Goal: Check status: Check status

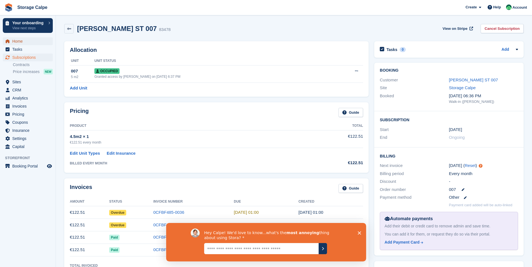
click at [28, 43] on span "Home" at bounding box center [28, 41] width 33 height 8
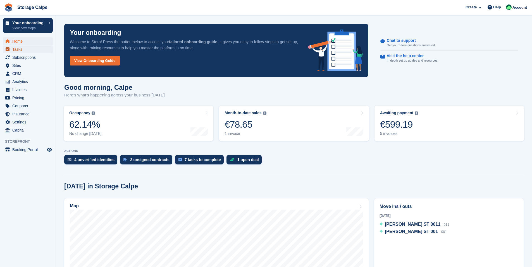
click at [28, 47] on span "Tasks" at bounding box center [28, 50] width 33 height 8
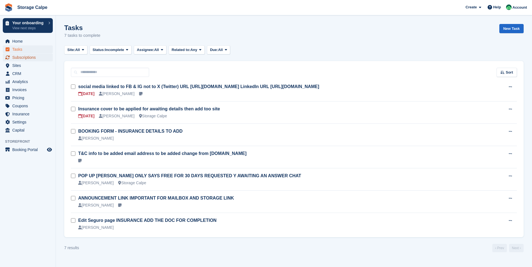
click at [29, 56] on span "Subscriptions" at bounding box center [28, 58] width 33 height 8
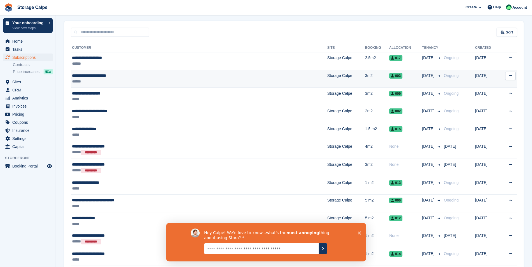
scroll to position [42, 0]
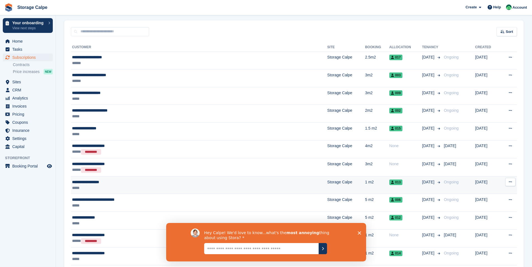
click at [133, 183] on div "**********" at bounding box center [156, 182] width 168 height 6
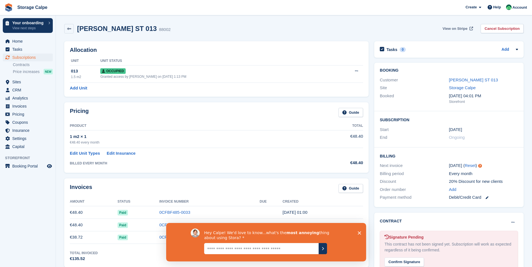
click at [468, 30] on span at bounding box center [471, 29] width 6 height 6
click at [360, 234] on icon "Close survey" at bounding box center [358, 232] width 3 height 3
